Goal: Task Accomplishment & Management: Manage account settings

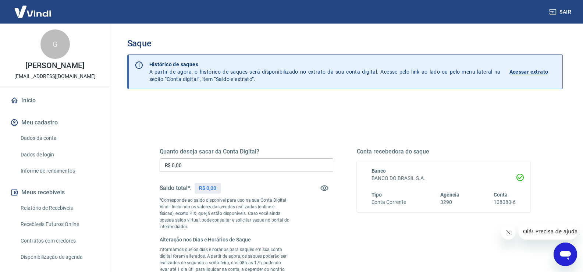
click at [354, 123] on div "Quanto deseja sacar da Conta Digital? R$ 0,00 ​ Saldo total*: R$ 0,00 *Correspo…" at bounding box center [345, 232] width 389 height 233
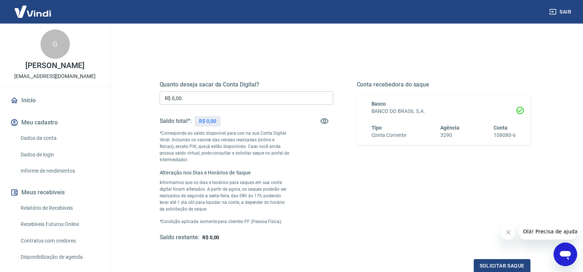
scroll to position [74, 0]
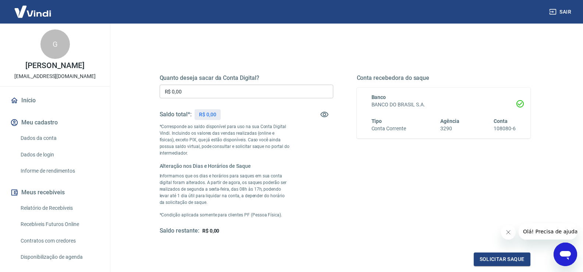
click at [332, 161] on div "Quanto deseja sacar da Conta Digital? R$ 0,00 ​ Saldo total*: R$ 0,00 *Correspo…" at bounding box center [247, 154] width 174 height 160
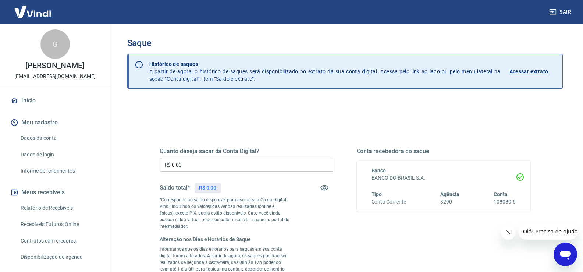
scroll to position [0, 0]
click at [38, 101] on link "Início" at bounding box center [55, 100] width 92 height 16
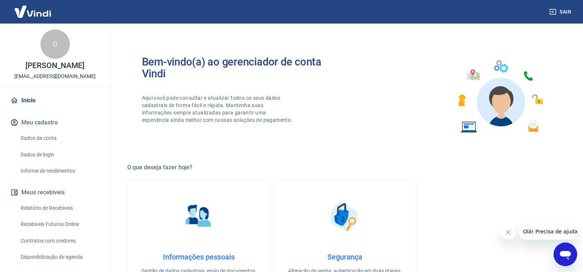
click at [64, 204] on link "Relatório de Recebíveis" at bounding box center [60, 208] width 84 height 15
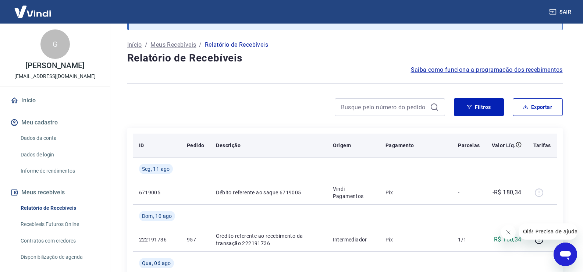
scroll to position [37, 0]
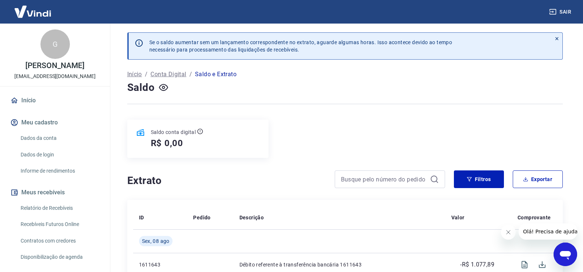
click at [339, 90] on div "Saldo" at bounding box center [345, 87] width 436 height 15
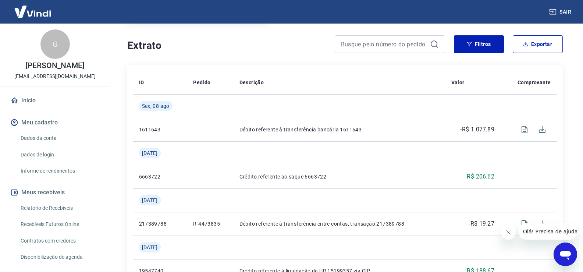
scroll to position [147, 0]
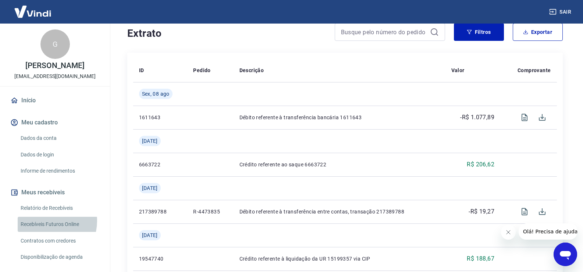
click at [45, 221] on link "Recebíveis Futuros Online" at bounding box center [60, 224] width 84 height 15
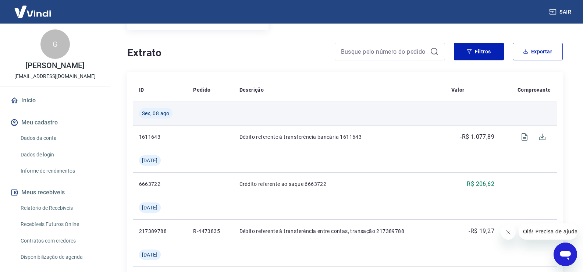
scroll to position [110, 0]
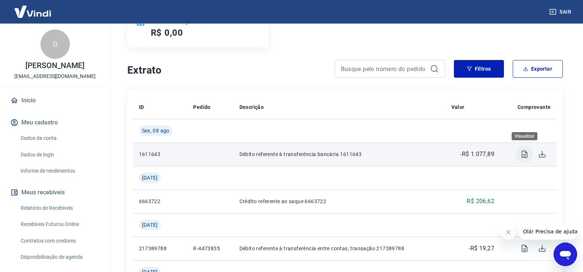
click at [529, 155] on icon "Visualizar" at bounding box center [525, 154] width 9 height 9
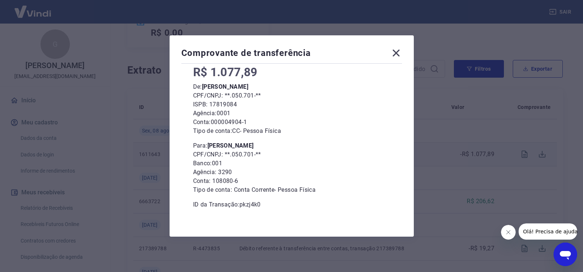
scroll to position [52, 0]
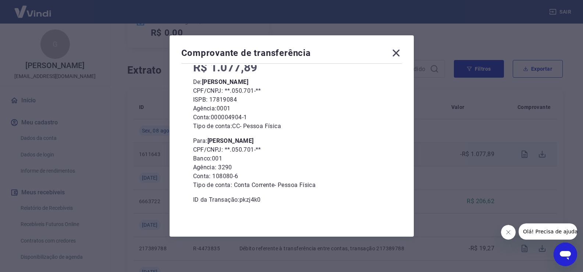
click at [399, 50] on icon at bounding box center [397, 53] width 12 height 12
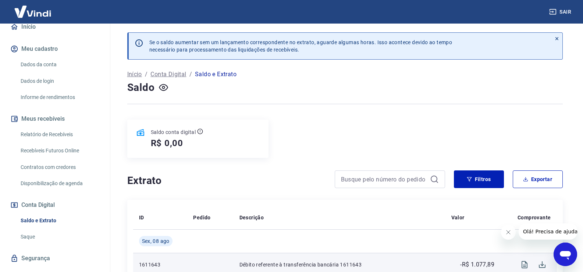
scroll to position [90, 0]
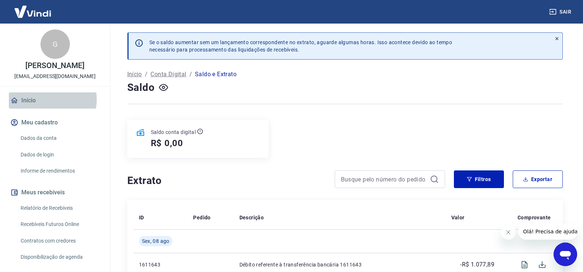
click at [42, 99] on link "Início" at bounding box center [55, 100] width 92 height 16
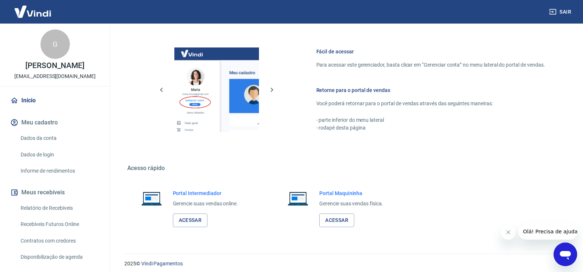
scroll to position [302, 0]
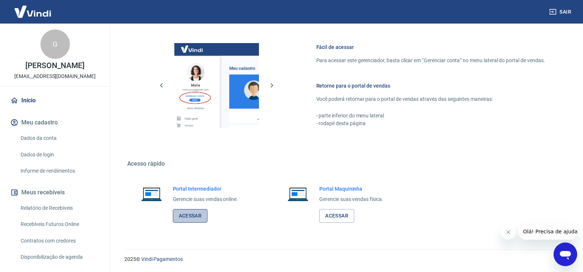
click at [177, 217] on link "Acessar" at bounding box center [190, 216] width 35 height 14
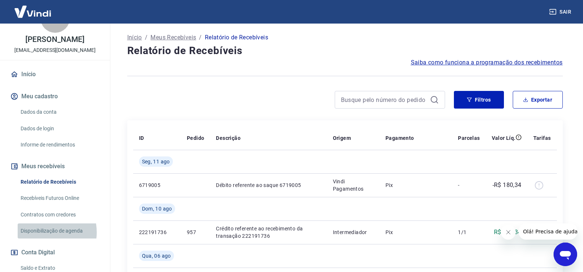
scroll to position [37, 0]
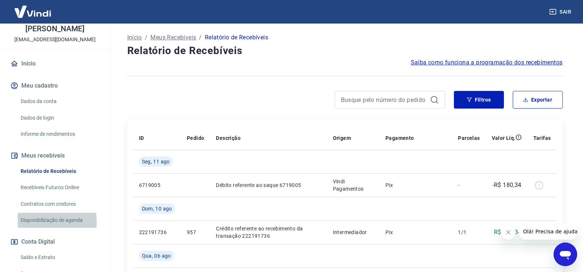
click at [42, 222] on link "Disponibilização de agenda" at bounding box center [60, 220] width 84 height 15
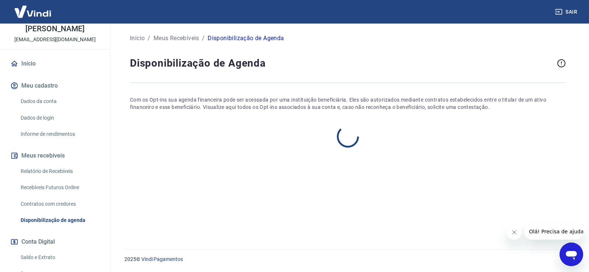
click at [46, 185] on link "Recebíveis Futuros Online" at bounding box center [60, 187] width 84 height 15
